Goal: Task Accomplishment & Management: Use online tool/utility

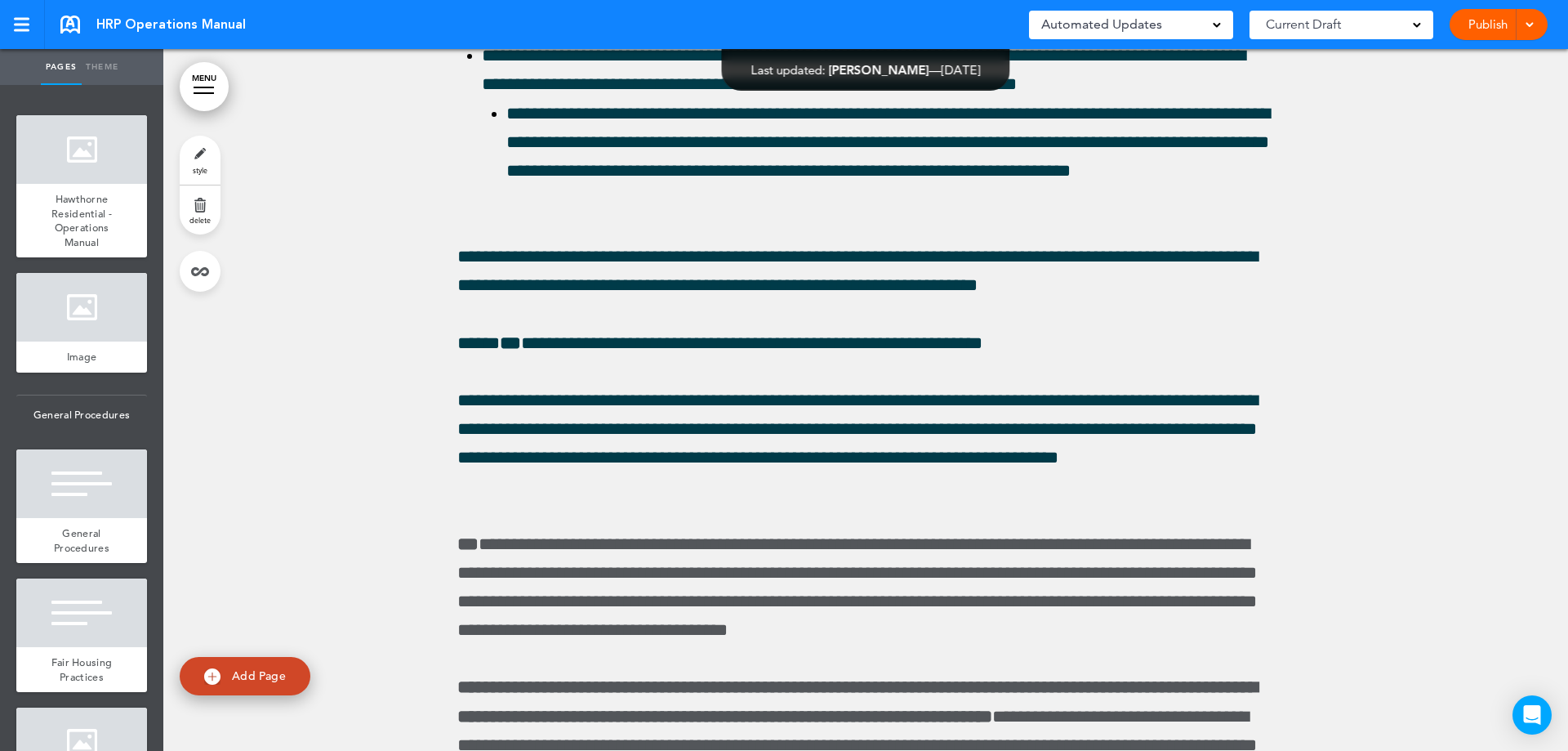
scroll to position [60484, 0]
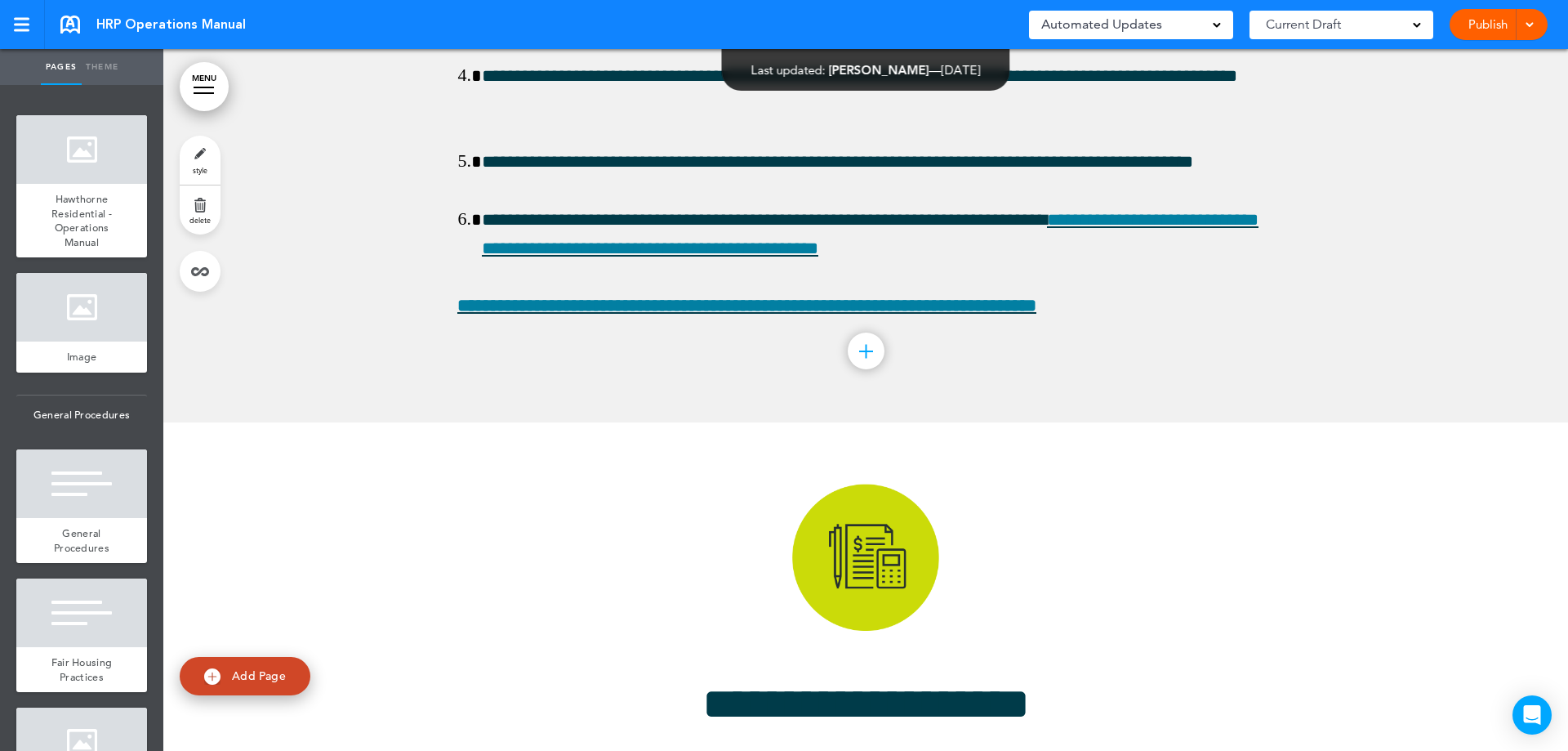
scroll to position [60647, 0]
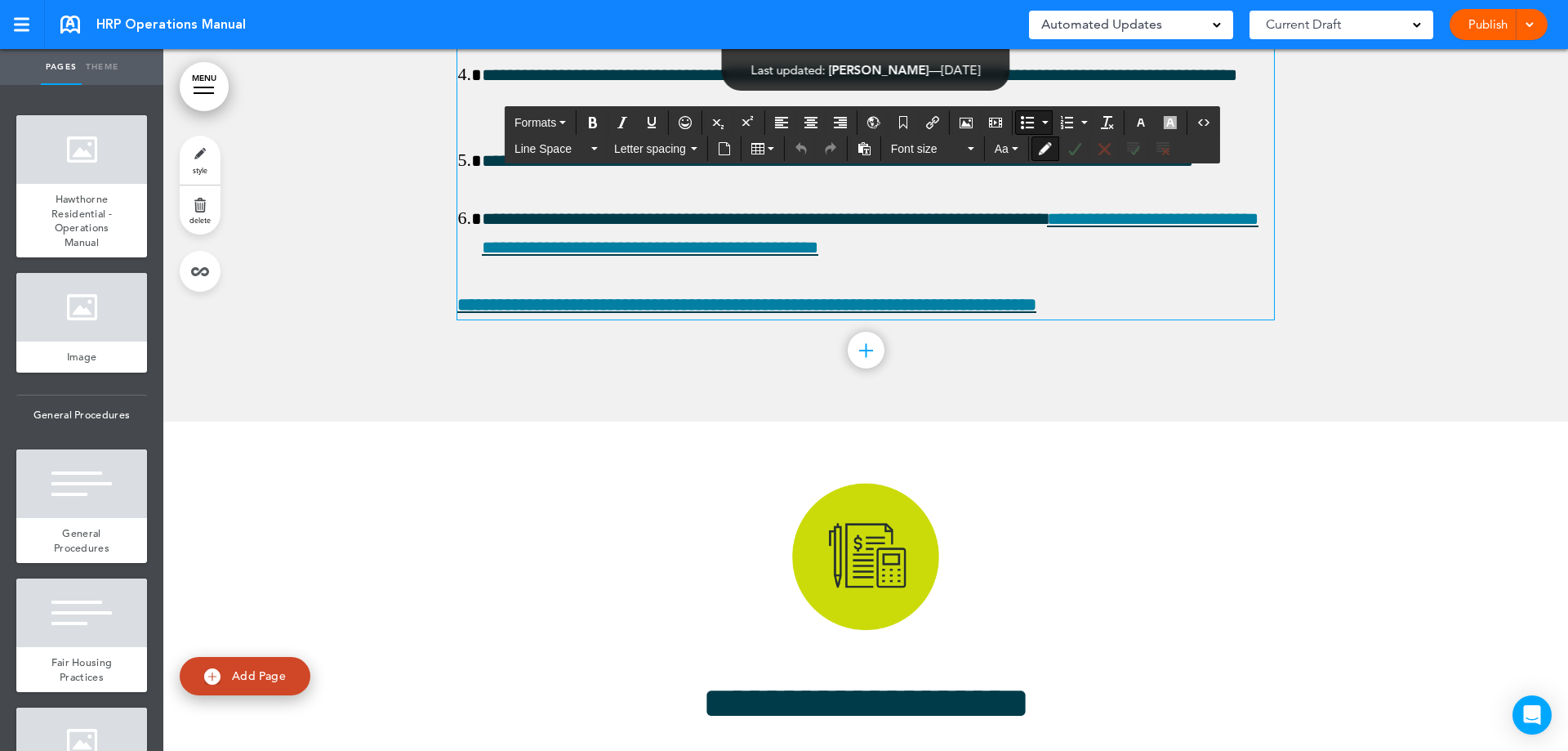
drag, startPoint x: 1230, startPoint y: 568, endPoint x: 1080, endPoint y: 564, distance: 150.1
drag, startPoint x: 1248, startPoint y: 566, endPoint x: 477, endPoint y: 542, distance: 771.4
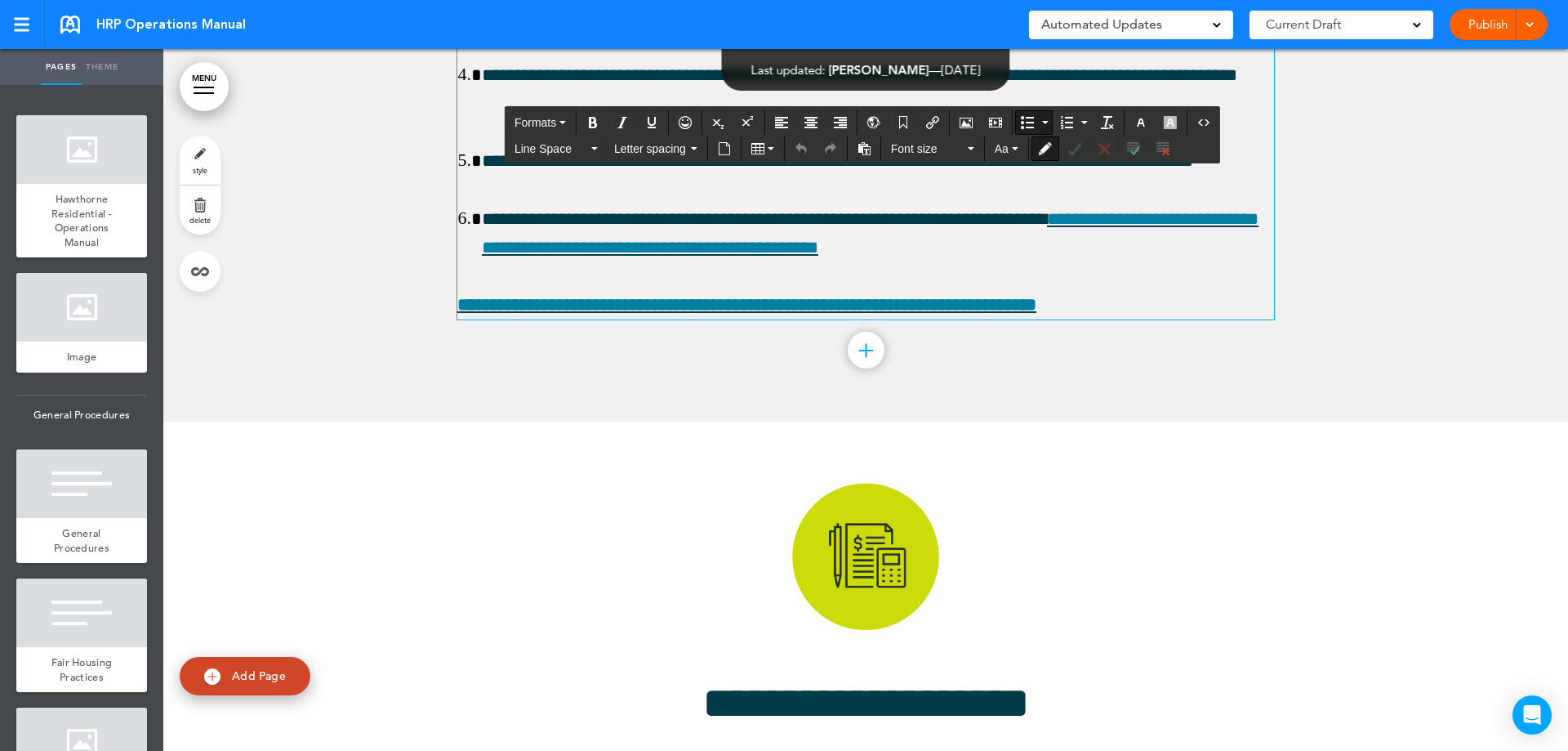
drag, startPoint x: 586, startPoint y: 475, endPoint x: 455, endPoint y: 372, distance: 166.6
drag, startPoint x: 974, startPoint y: 310, endPoint x: 442, endPoint y: 312, distance: 532.0
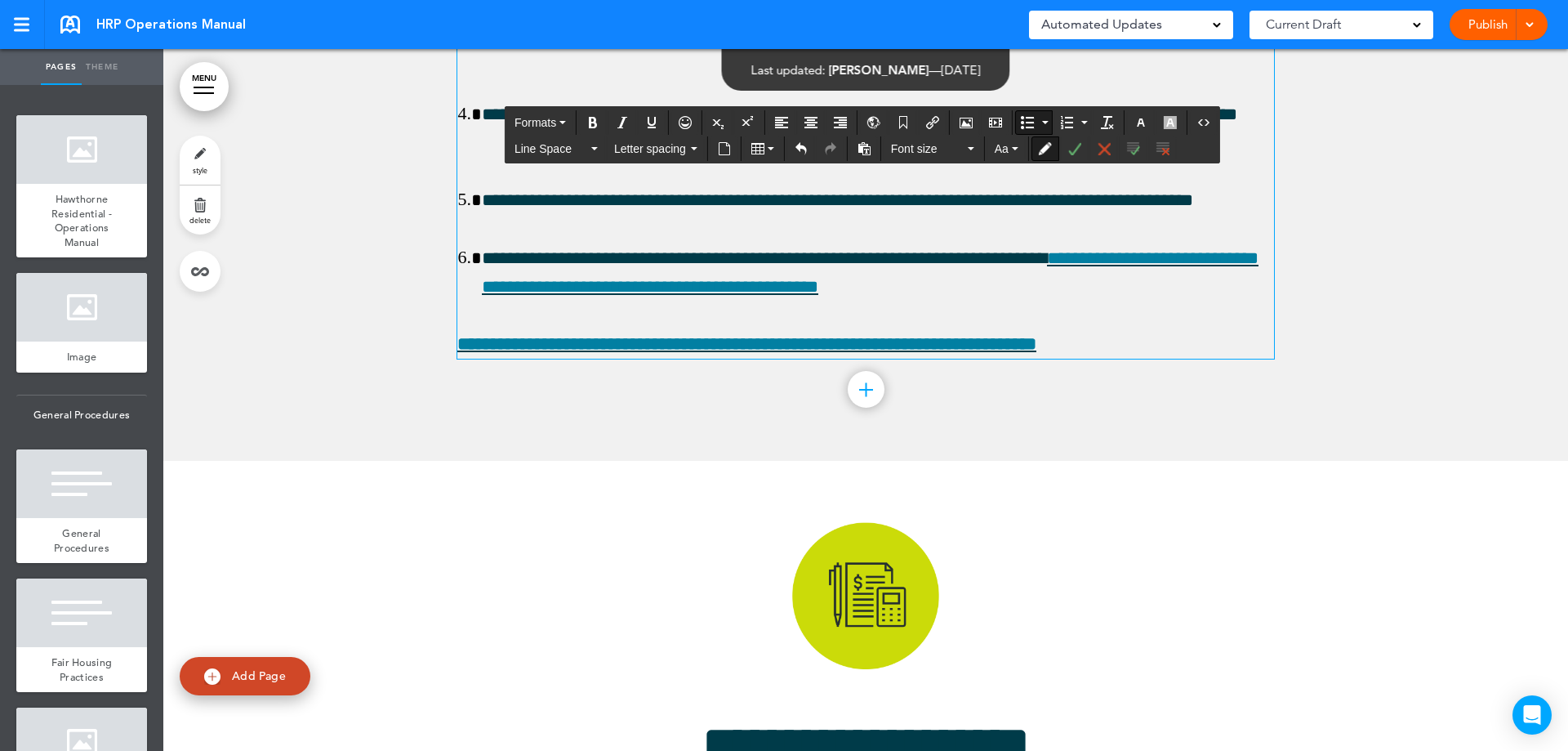
scroll to position [60484, 0]
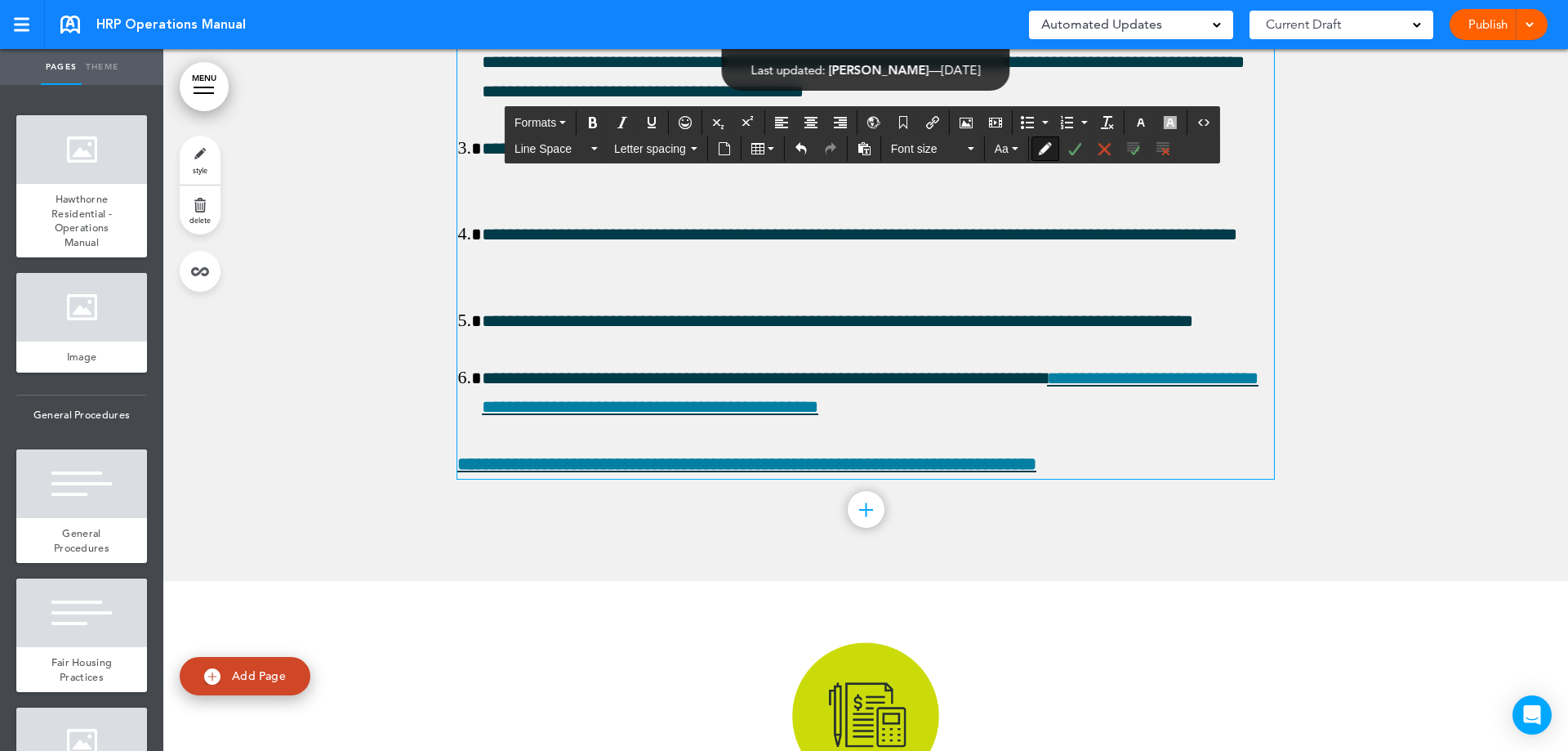
scroll to position [60647, 0]
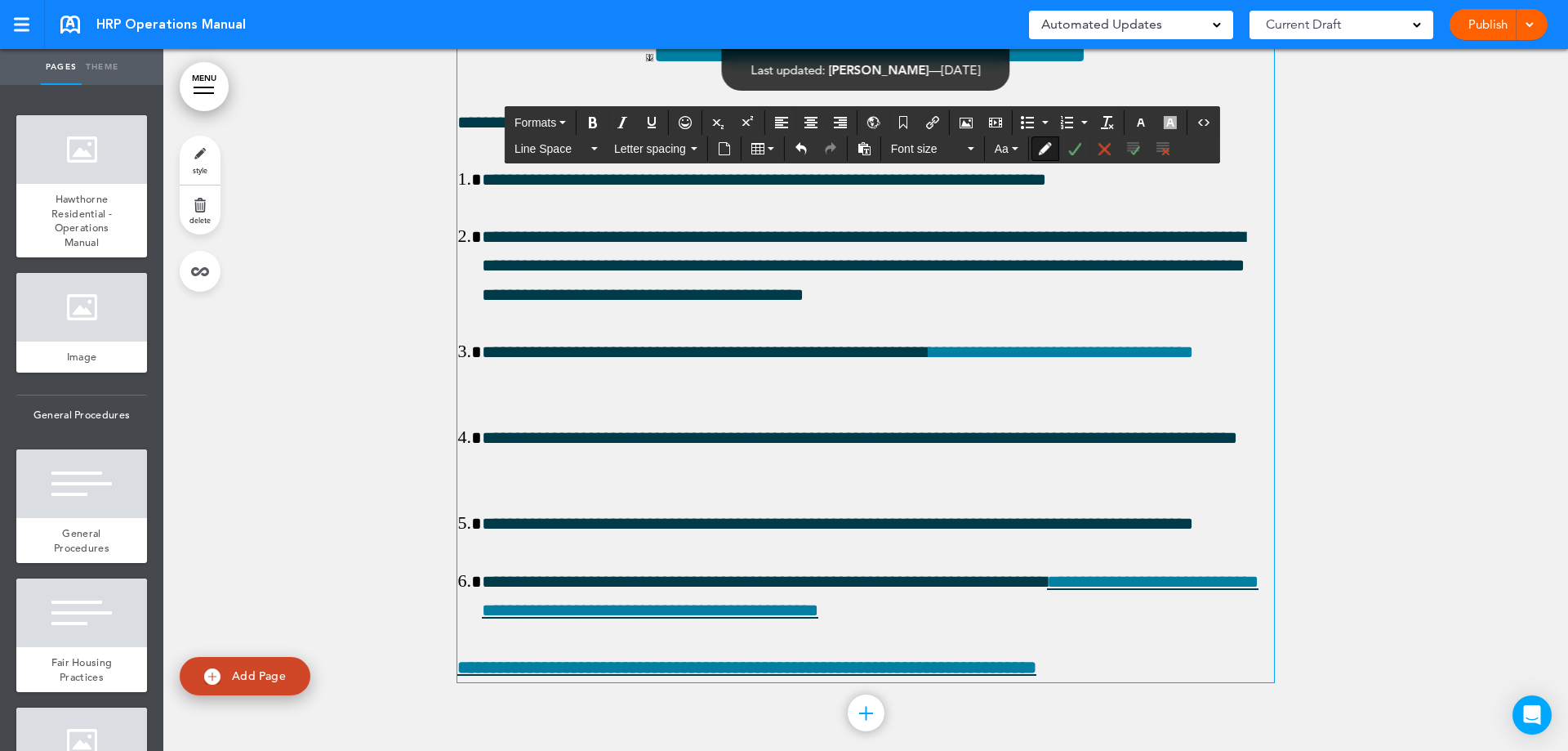
drag, startPoint x: 748, startPoint y: 482, endPoint x: 450, endPoint y: 482, distance: 298.0
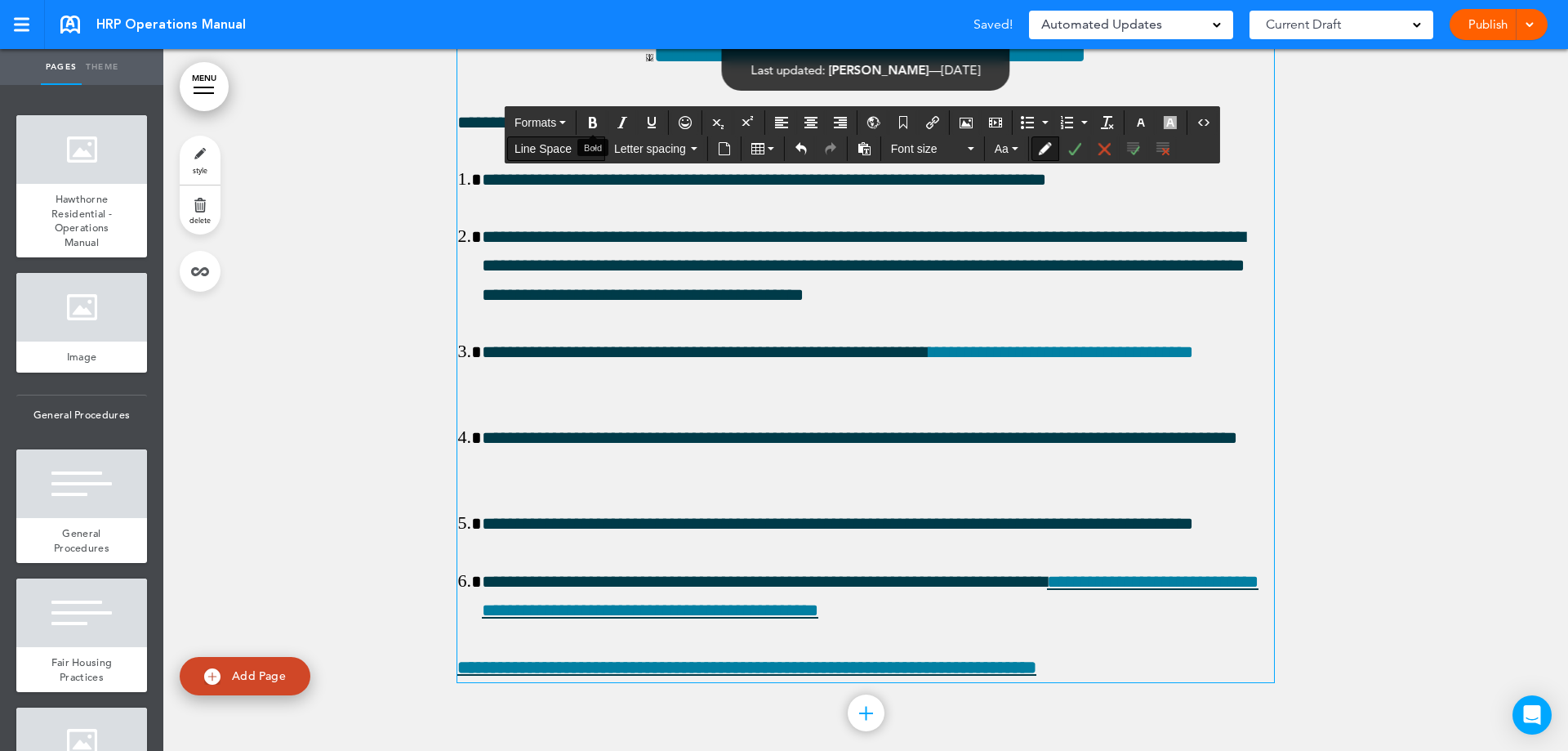
click at [598, 124] on icon "Bold" at bounding box center [592, 122] width 13 height 13
click at [1034, 125] on icon "Bullet list" at bounding box center [1027, 122] width 13 height 13
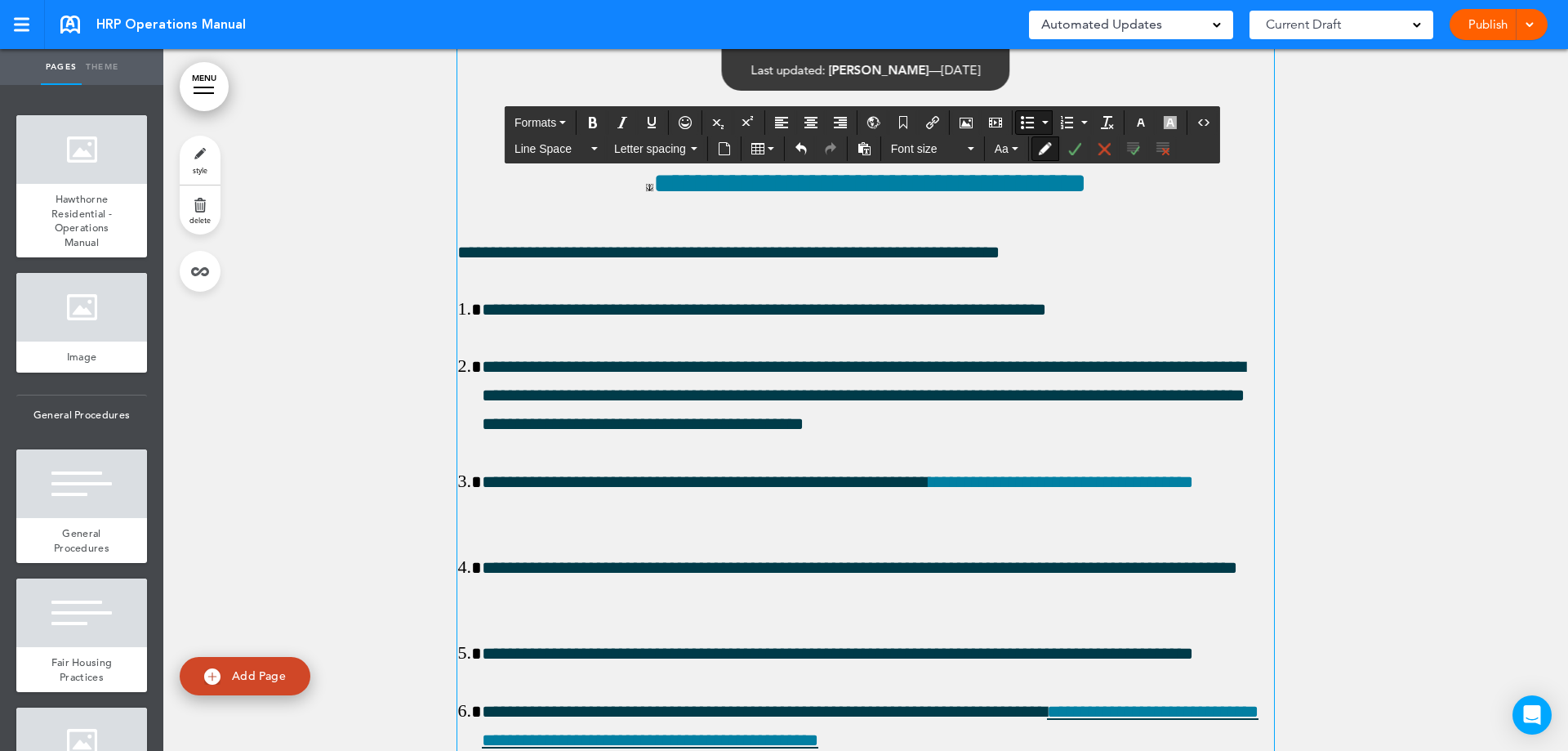
scroll to position [60810, 0]
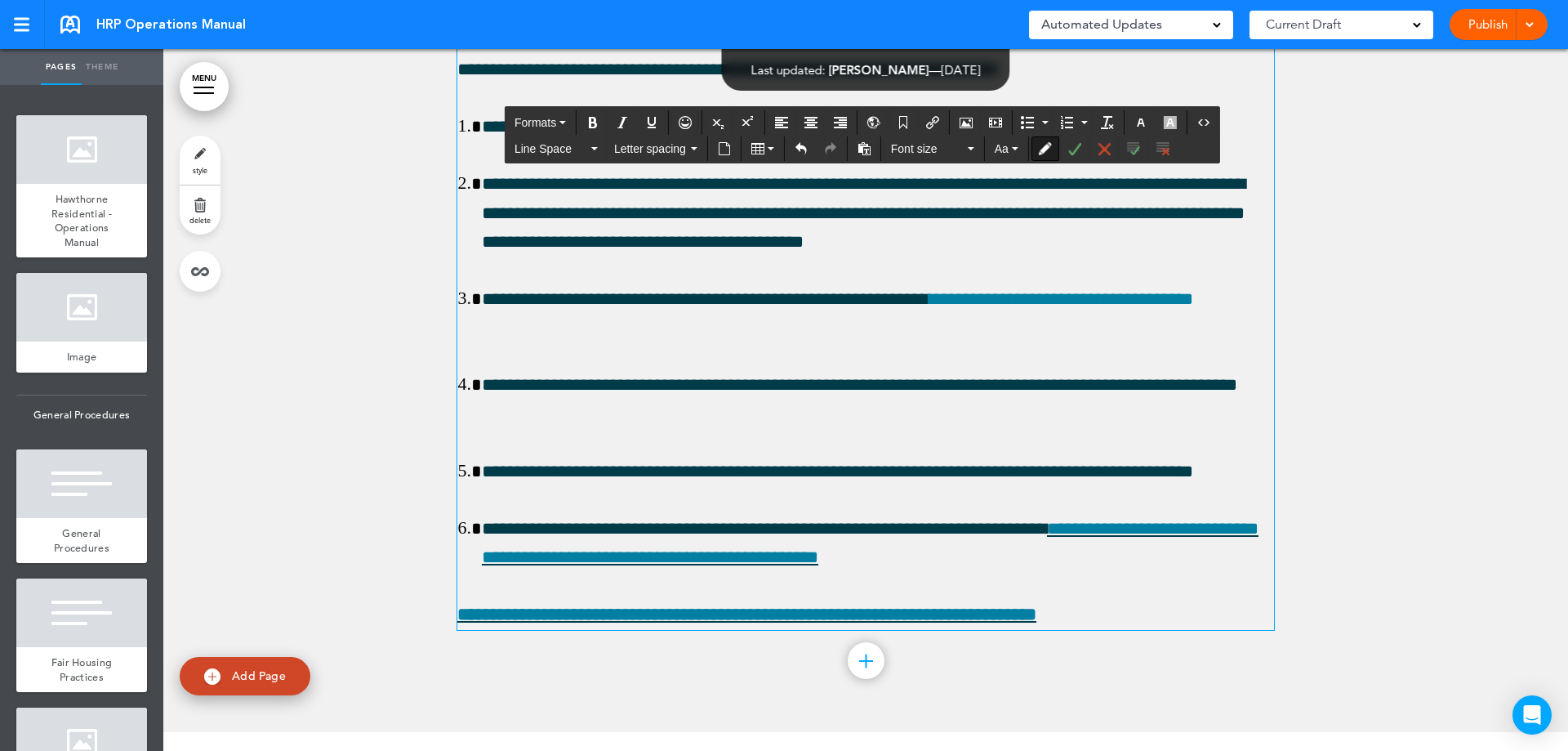
scroll to position [61056, 0]
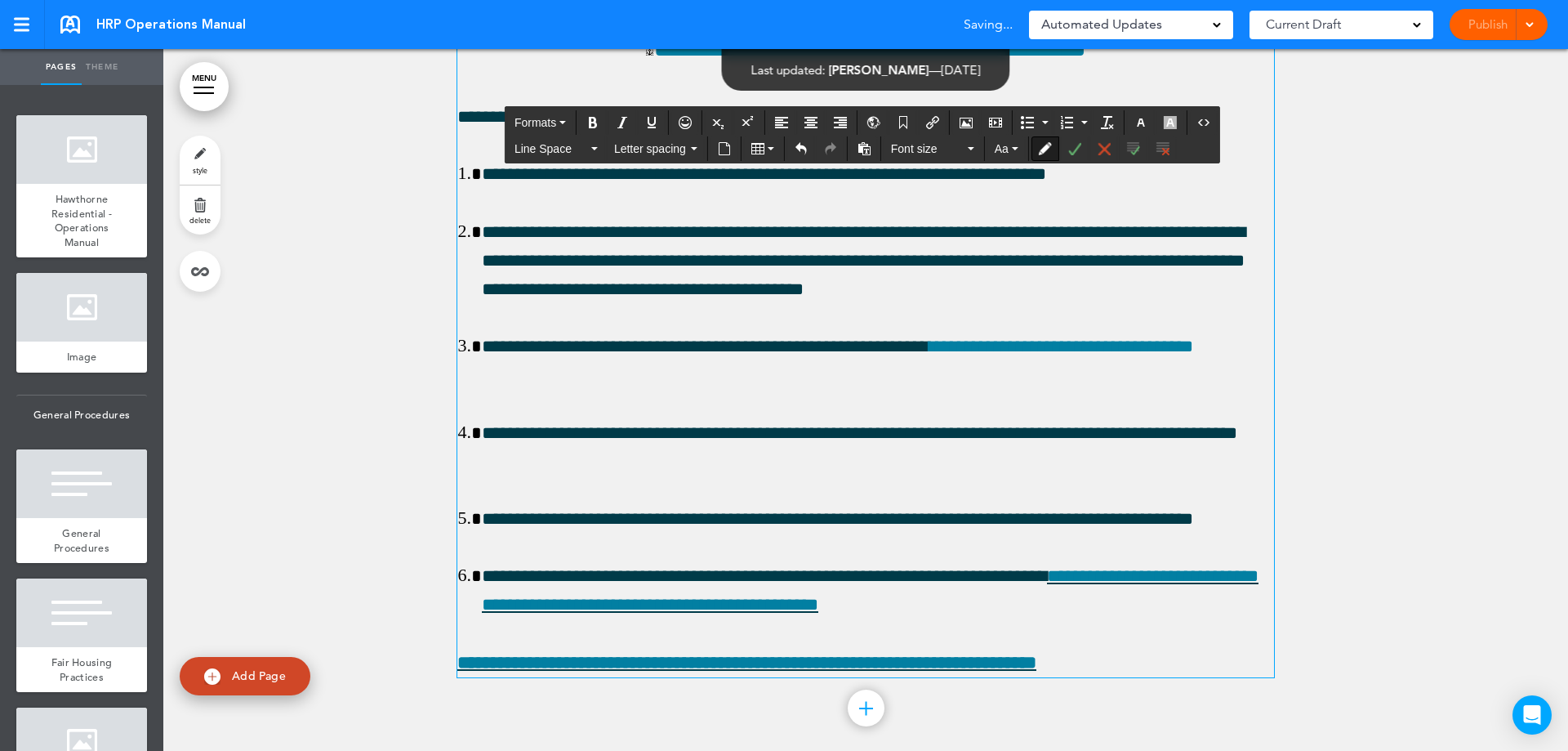
drag, startPoint x: 686, startPoint y: 534, endPoint x: 437, endPoint y: 541, distance: 249.1
click at [592, 125] on icon "Bold" at bounding box center [592, 122] width 13 height 13
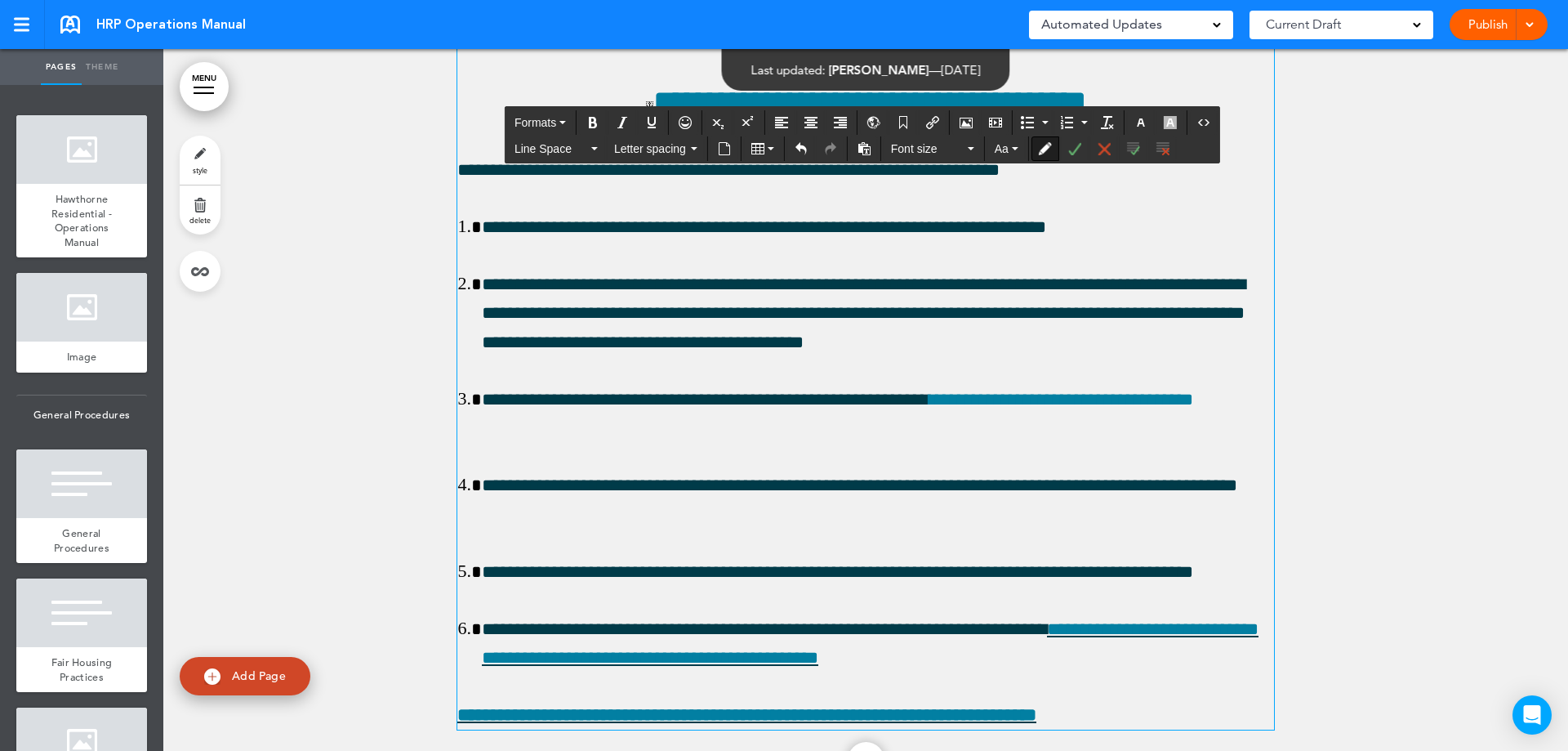
scroll to position [61219, 0]
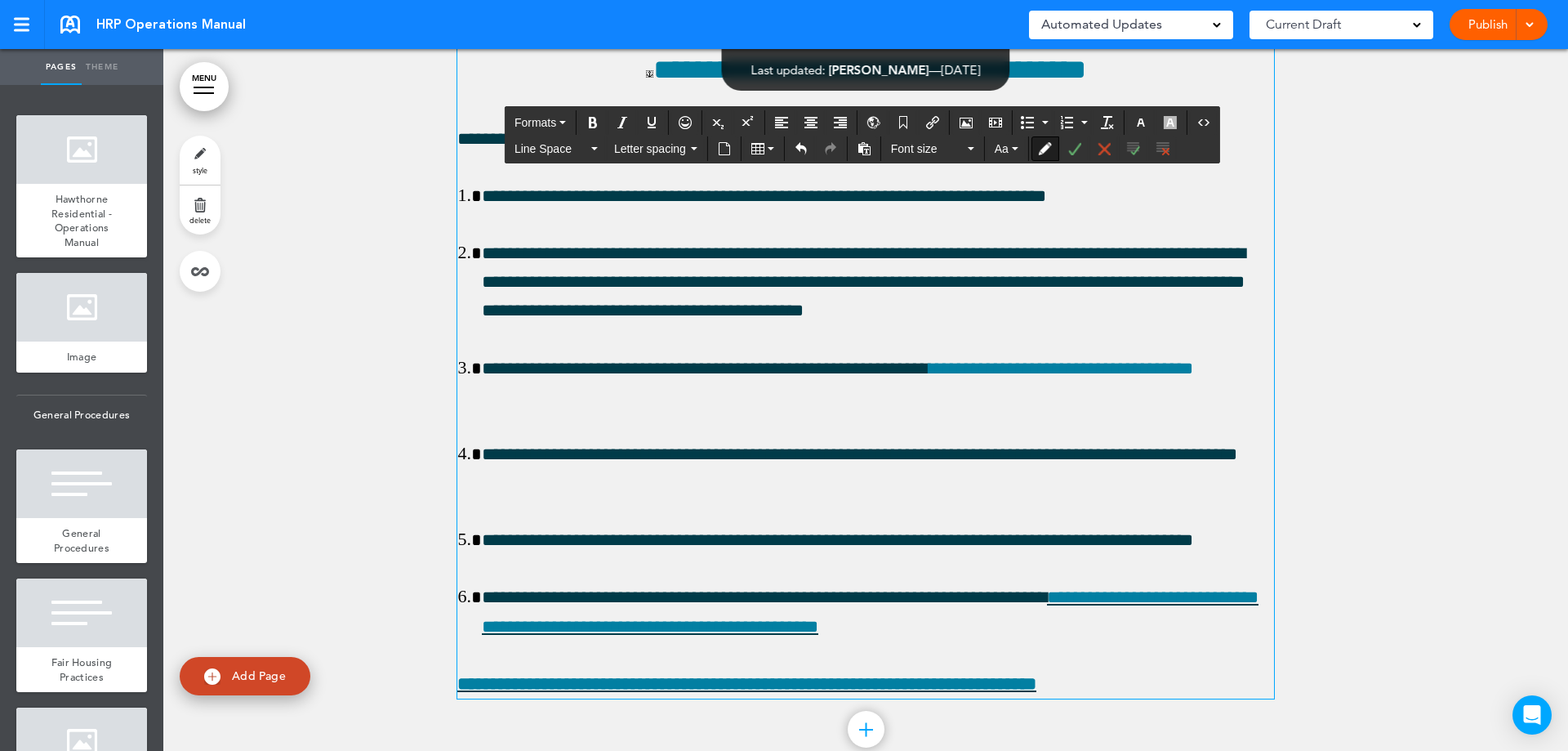
scroll to position [61383, 0]
